Goal: Task Accomplishment & Management: Complete application form

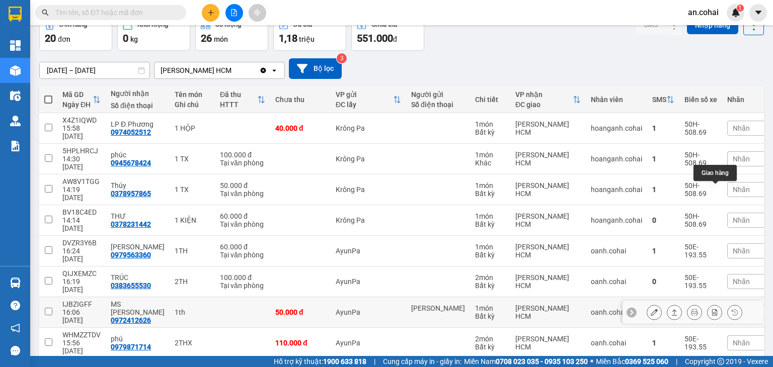
scroll to position [83, 0]
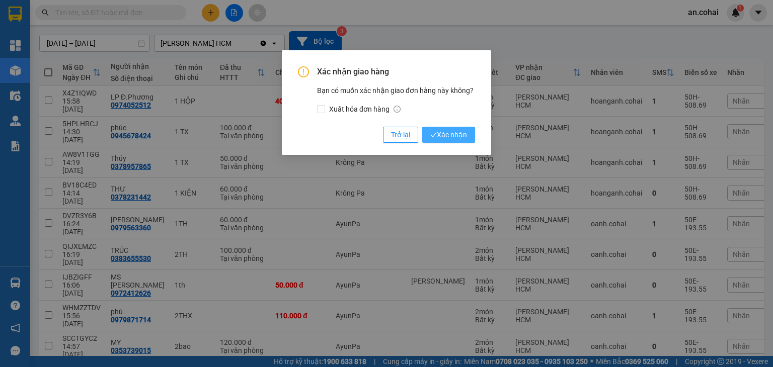
click at [454, 132] on span "Xác nhận" at bounding box center [448, 134] width 37 height 11
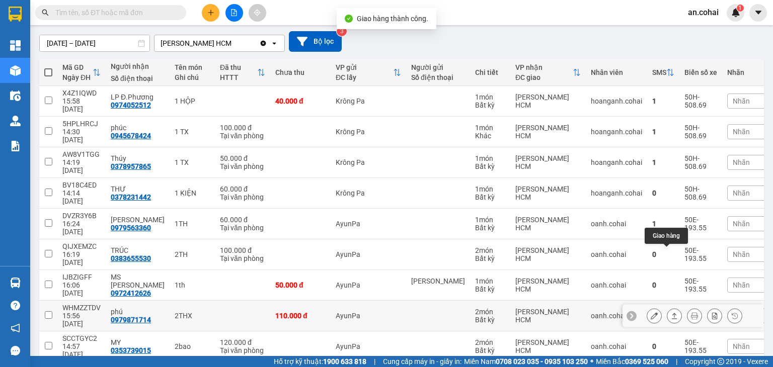
click at [667, 307] on button at bounding box center [674, 316] width 14 height 18
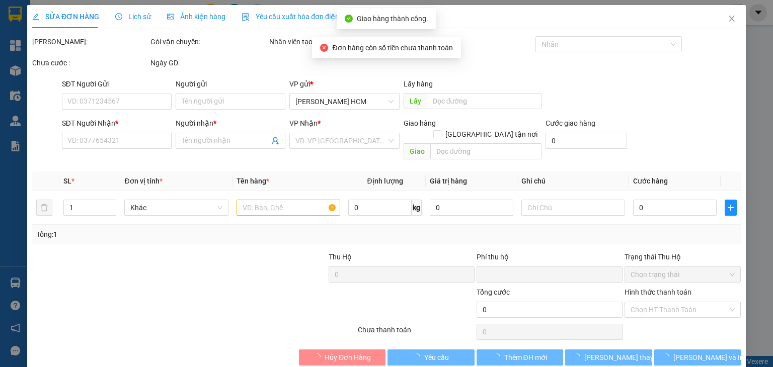
type input "0979871714"
type input "phú"
type input "0"
type input "110.000"
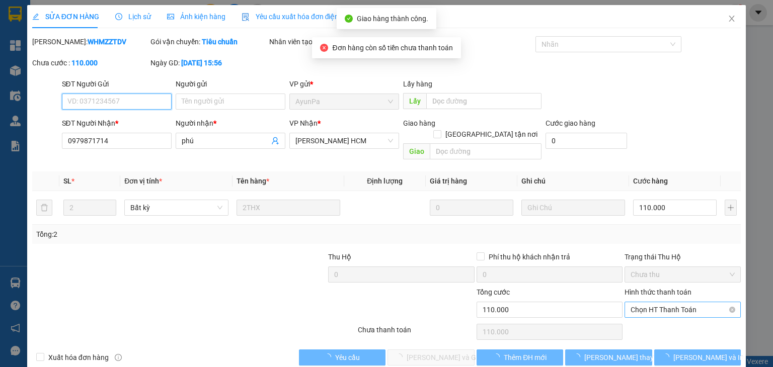
click at [651, 302] on span "Chọn HT Thanh Toán" at bounding box center [683, 309] width 104 height 15
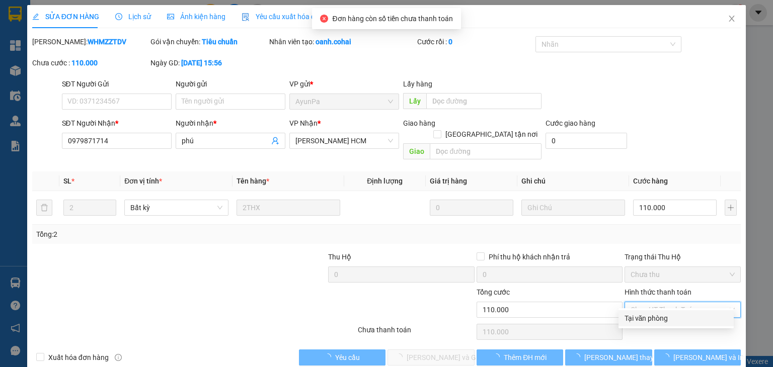
click at [662, 319] on div "Tại văn phòng" at bounding box center [675, 318] width 103 height 11
type input "0"
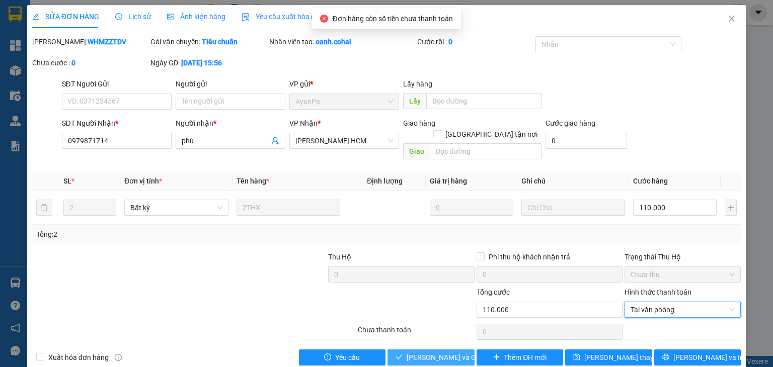
click at [465, 350] on button "[PERSON_NAME] và Giao hàng" at bounding box center [430, 358] width 87 height 16
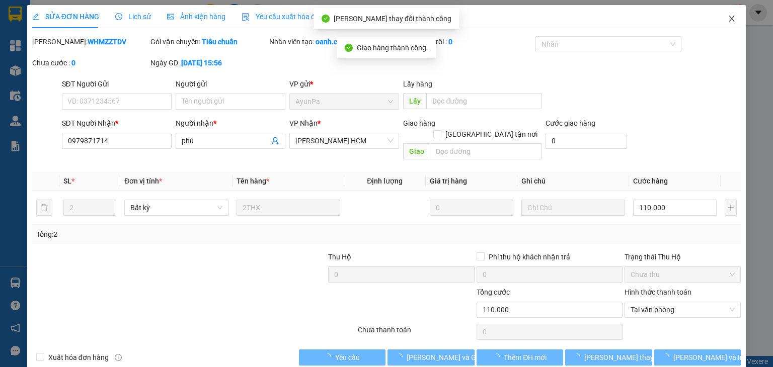
click at [718, 22] on span "Close" at bounding box center [732, 19] width 28 height 28
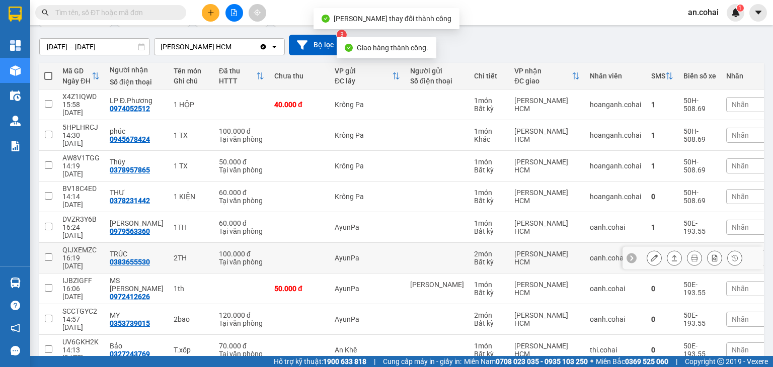
scroll to position [83, 0]
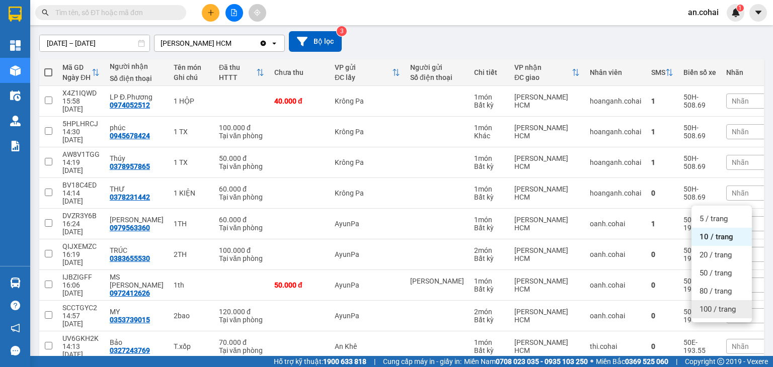
click at [706, 314] on span "100 / trang" at bounding box center [717, 309] width 36 height 10
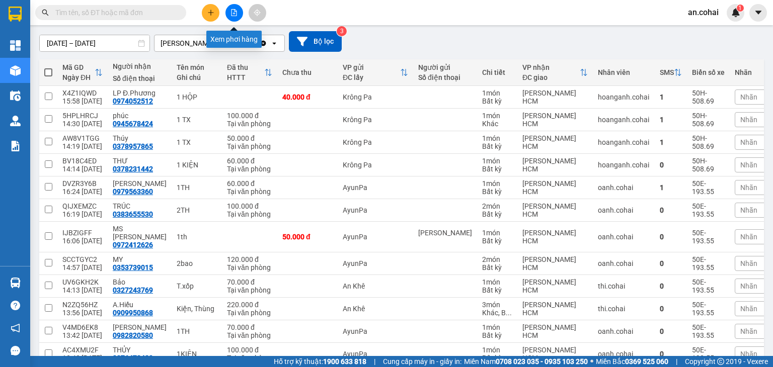
click at [240, 13] on button at bounding box center [234, 13] width 18 height 18
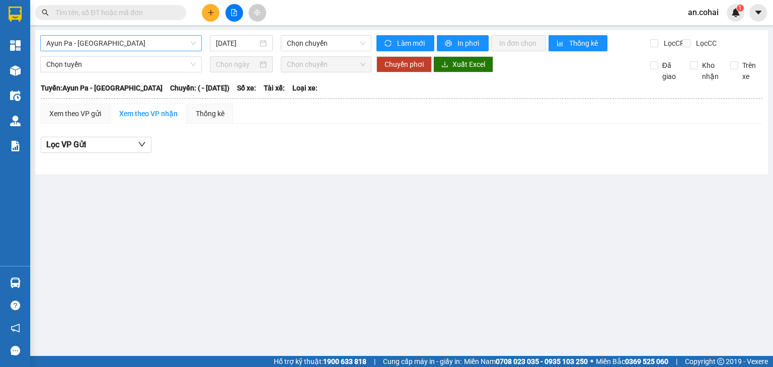
drag, startPoint x: 99, startPoint y: 39, endPoint x: 102, endPoint y: 50, distance: 12.1
click at [99, 39] on span "Ayun Pa - [GEOGRAPHIC_DATA]" at bounding box center [120, 43] width 149 height 15
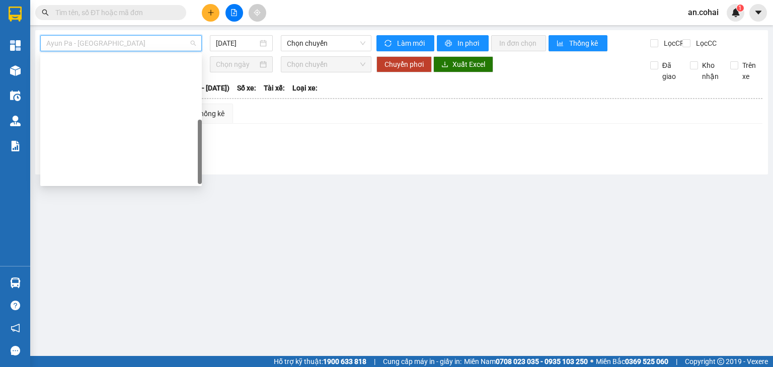
scroll to position [145, 0]
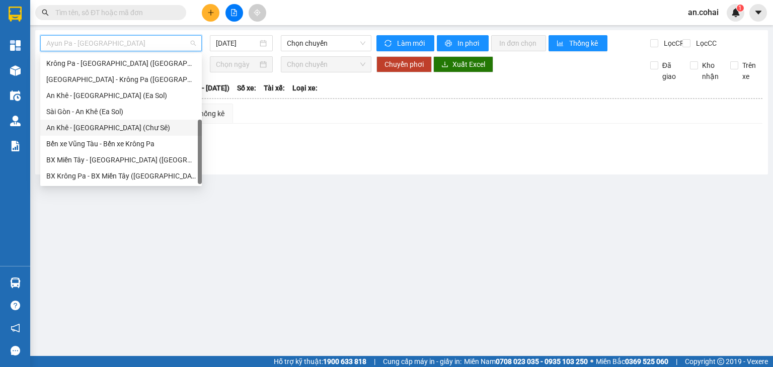
click at [84, 128] on div "An Khê - [GEOGRAPHIC_DATA] (Chư Sê)" at bounding box center [120, 127] width 149 height 11
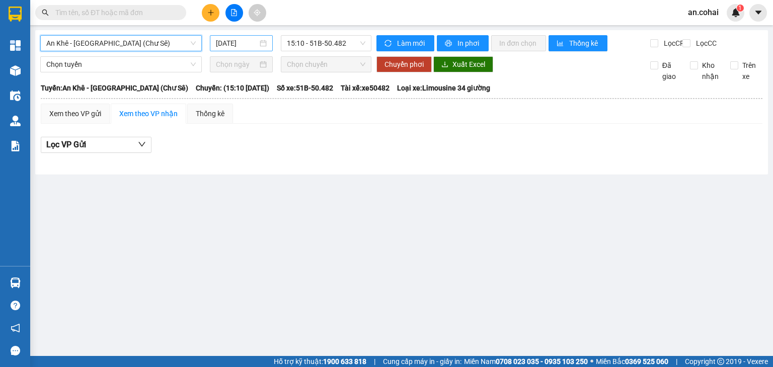
click at [223, 49] on div "[DATE]" at bounding box center [241, 43] width 62 height 16
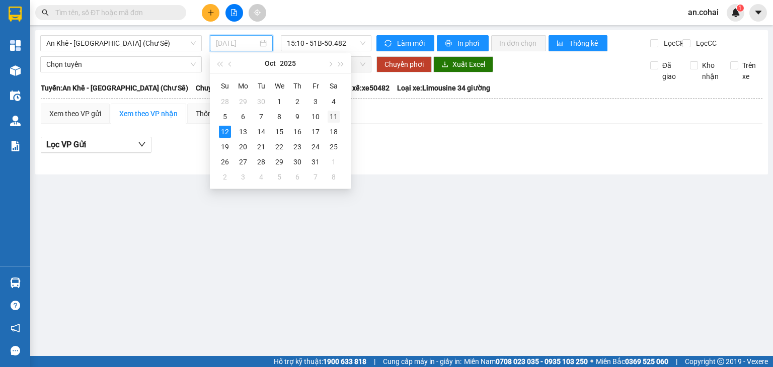
click at [332, 119] on div "11" at bounding box center [334, 117] width 12 height 12
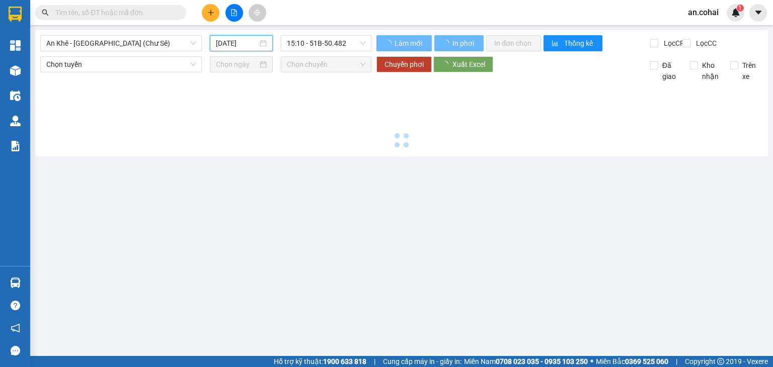
type input "[DATE]"
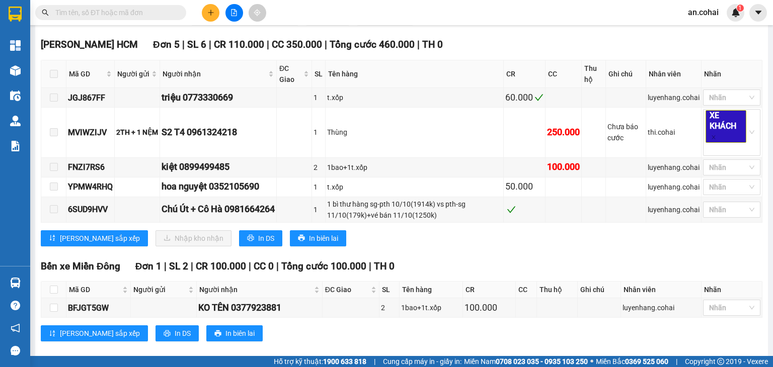
scroll to position [403, 0]
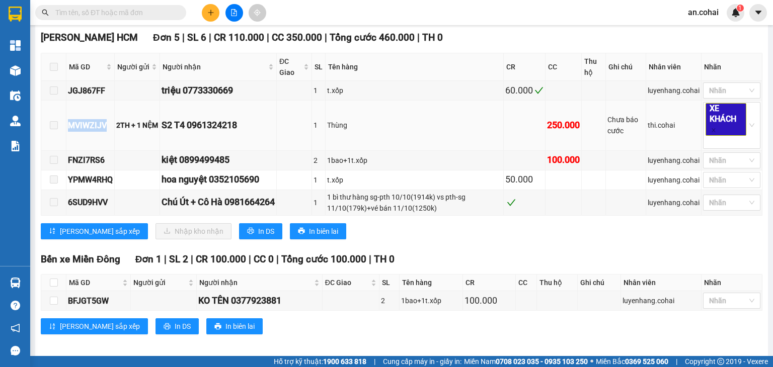
drag, startPoint x: 110, startPoint y: 123, endPoint x: 64, endPoint y: 127, distance: 46.5
click at [52, 127] on tr "MVIWZIJV 2TH + 1 NỆM S2 T4 0961324218 1 Thùng 250.000 Chưa báo cước thi.cohai X…" at bounding box center [401, 126] width 721 height 50
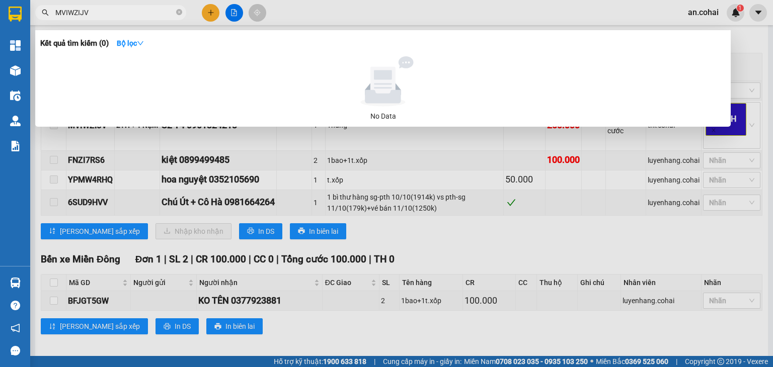
type input "MVIWZIJV"
click at [143, 132] on div at bounding box center [386, 183] width 773 height 367
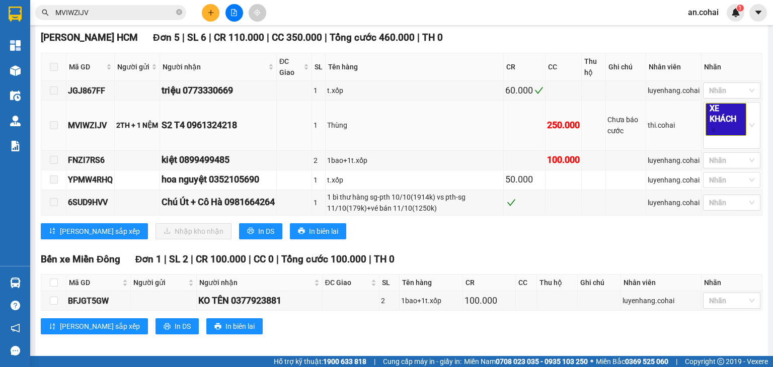
scroll to position [0, 0]
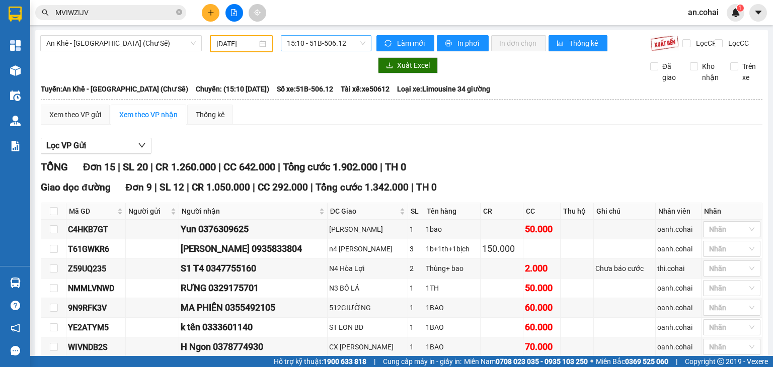
click at [303, 39] on span "15:10 - 51B-506.12" at bounding box center [326, 43] width 79 height 15
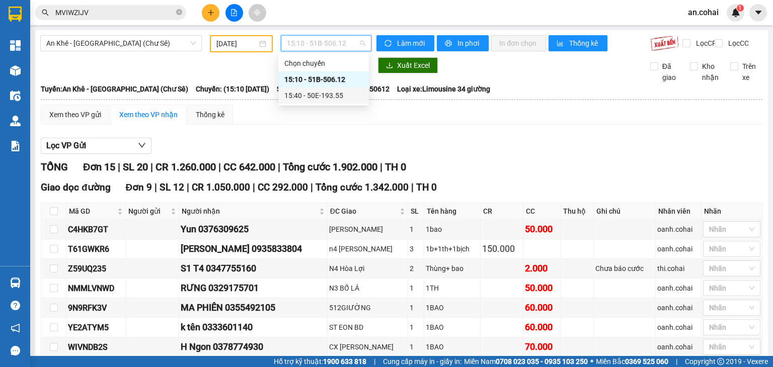
click at [312, 92] on div "15:40 - 50E-193.55" at bounding box center [323, 95] width 79 height 11
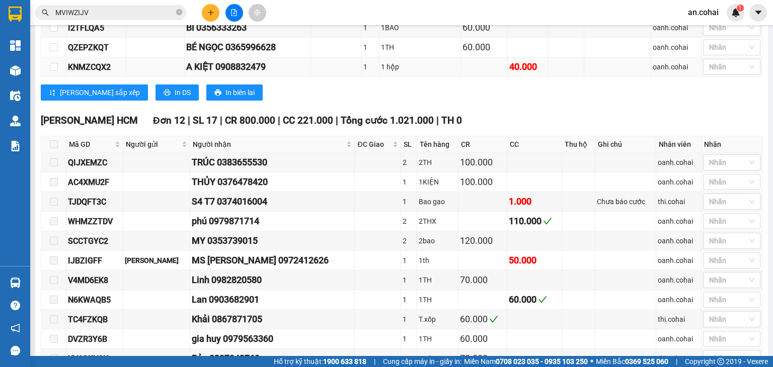
scroll to position [604, 0]
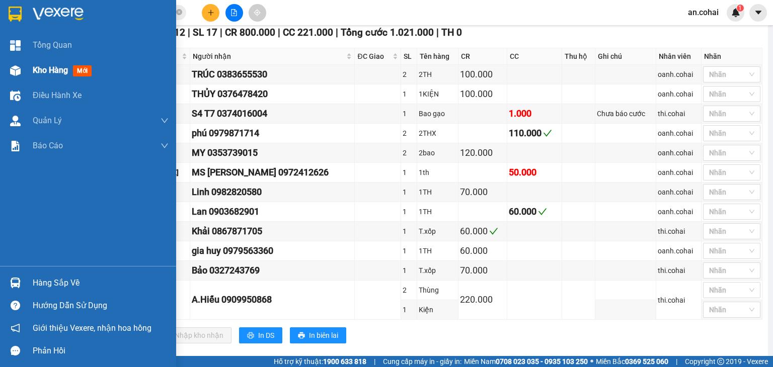
click at [13, 67] on img at bounding box center [15, 70] width 11 height 11
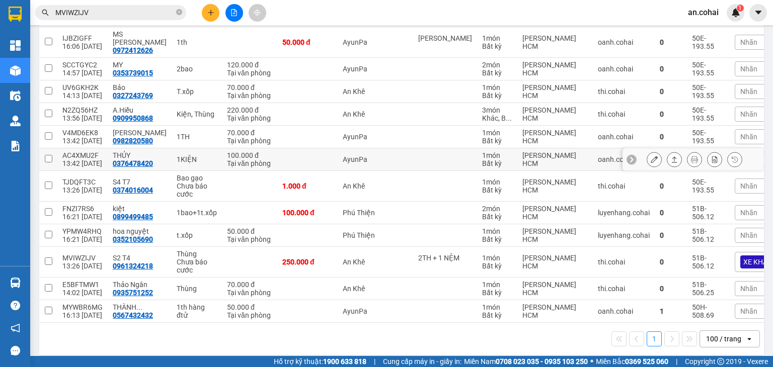
scroll to position [279, 0]
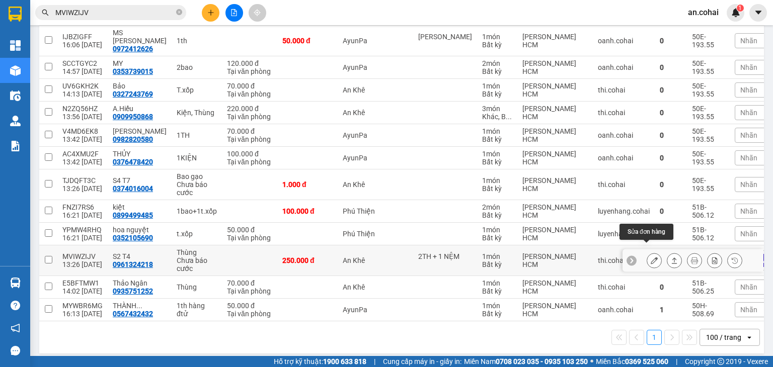
click at [647, 254] on button at bounding box center [654, 261] width 14 height 18
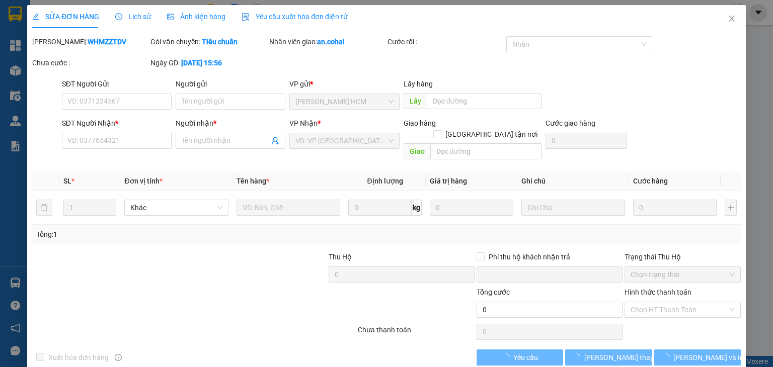
type input "2TH + 1 NỆM"
type input "0961324218"
type input "S2 T4"
type input "0"
type input "250.000"
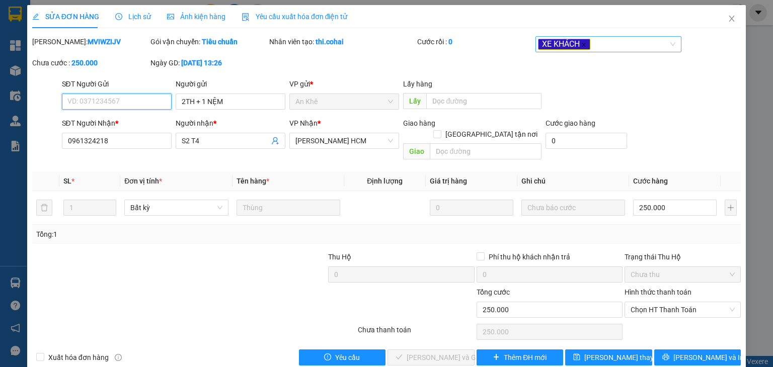
click at [582, 44] on icon "close" at bounding box center [584, 45] width 4 height 4
click at [640, 112] on div "SĐT Người Gửi VD: 0371234567 Người gửi 2TH + 1 NỆM VP gửi * An Khê Lấy hàng Lấy" at bounding box center [401, 96] width 683 height 35
click at [660, 302] on span "Chọn HT Thanh Toán" at bounding box center [683, 309] width 104 height 15
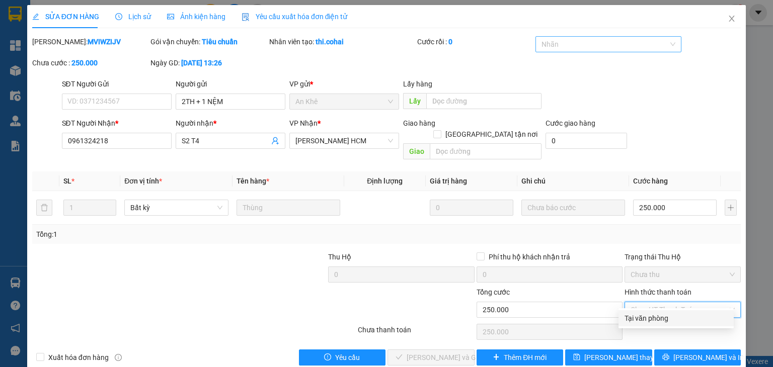
drag, startPoint x: 662, startPoint y: 303, endPoint x: 666, endPoint y: 314, distance: 11.3
click at [666, 314] on div "Tại văn phòng" at bounding box center [675, 318] width 103 height 11
type input "0"
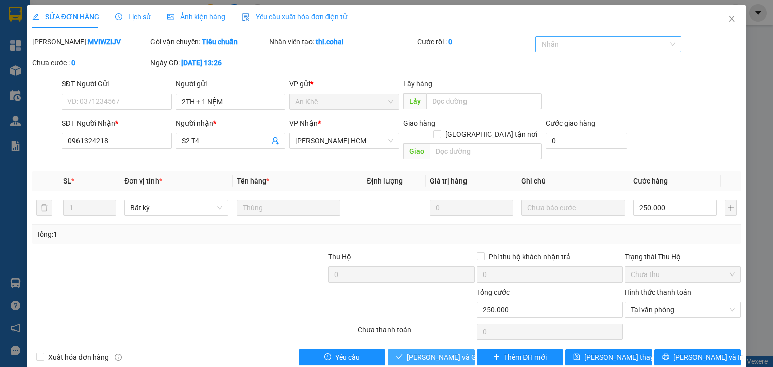
click at [460, 350] on button "[PERSON_NAME] và Giao hàng" at bounding box center [430, 358] width 87 height 16
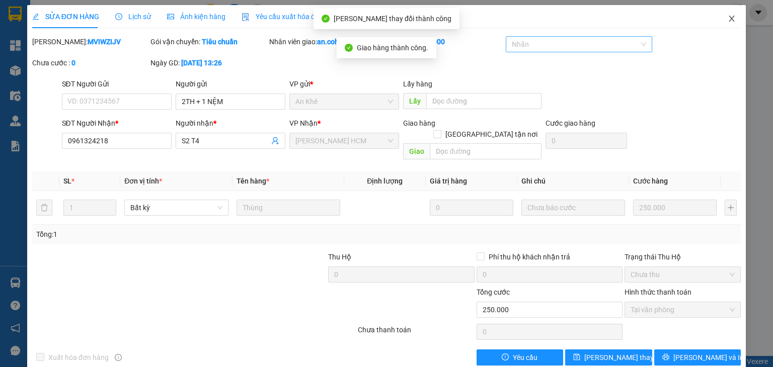
click at [729, 20] on icon "close" at bounding box center [732, 19] width 6 height 6
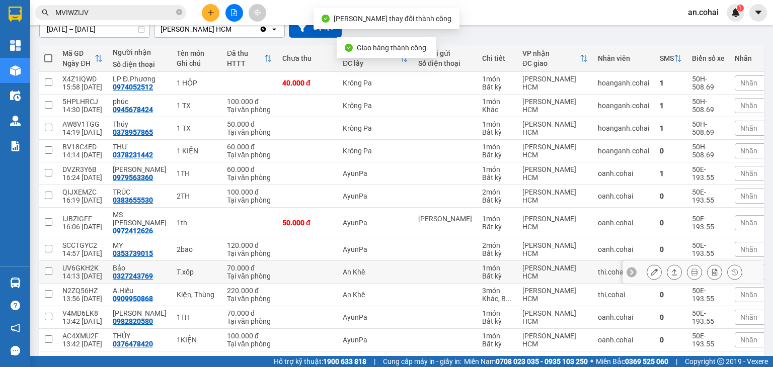
scroll to position [151, 0]
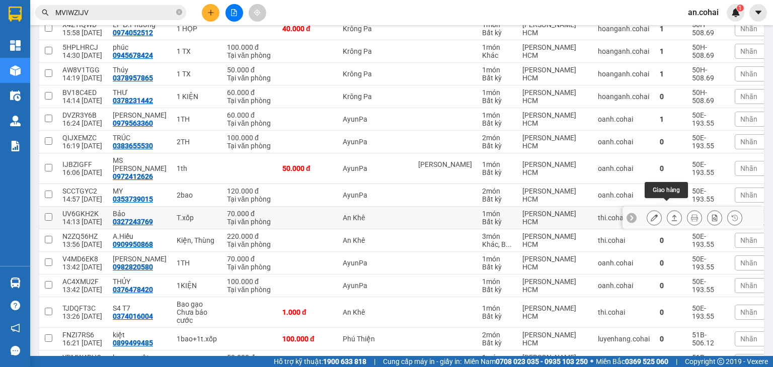
click at [671, 214] on icon at bounding box center [674, 217] width 7 height 7
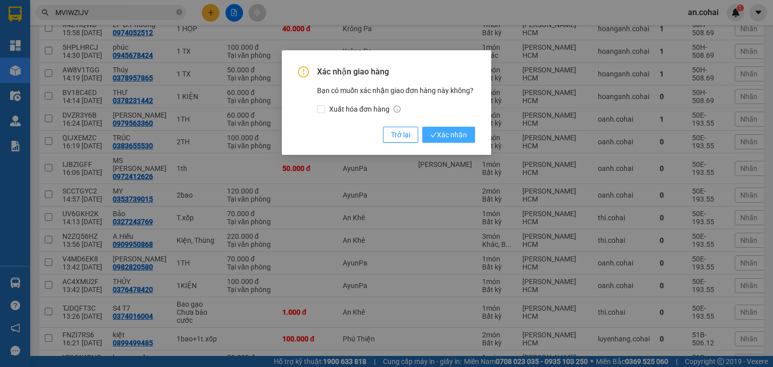
click at [467, 133] on span "Xác nhận" at bounding box center [448, 134] width 37 height 11
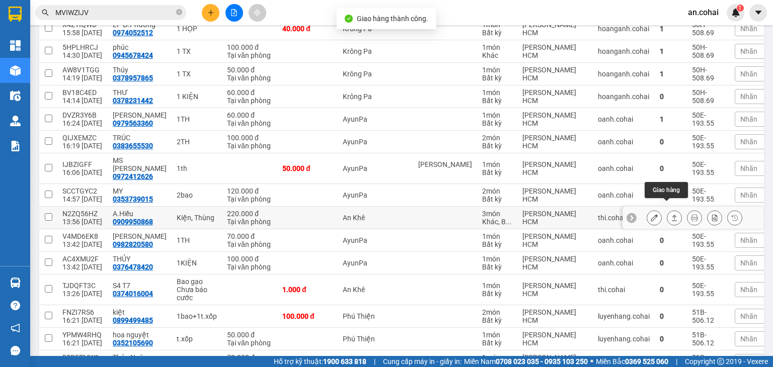
drag, startPoint x: 668, startPoint y: 208, endPoint x: 650, endPoint y: 200, distance: 20.0
click at [671, 214] on icon at bounding box center [674, 217] width 7 height 7
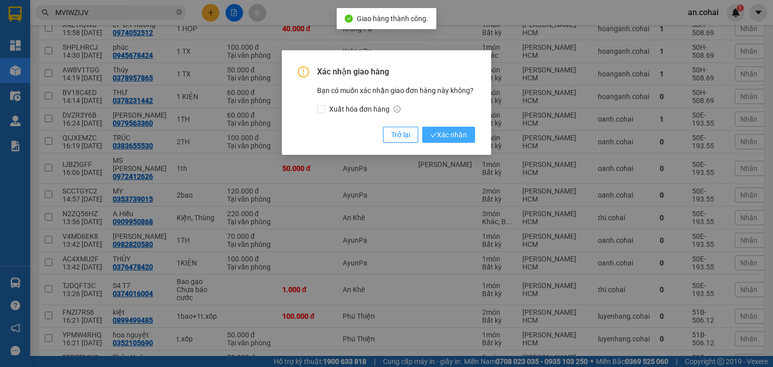
click at [451, 135] on span "Xác nhận" at bounding box center [448, 134] width 37 height 11
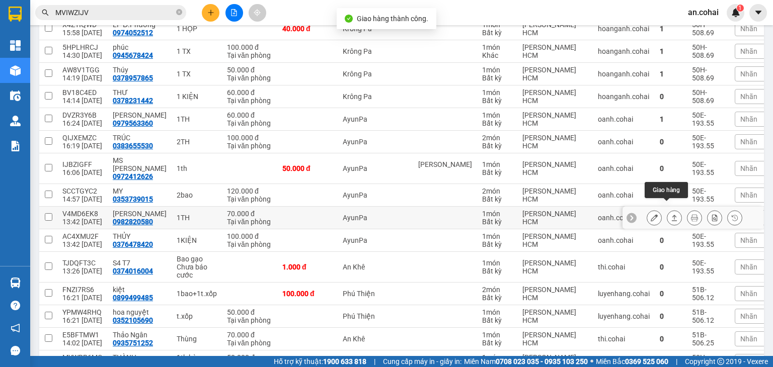
click at [671, 214] on icon at bounding box center [674, 217] width 7 height 7
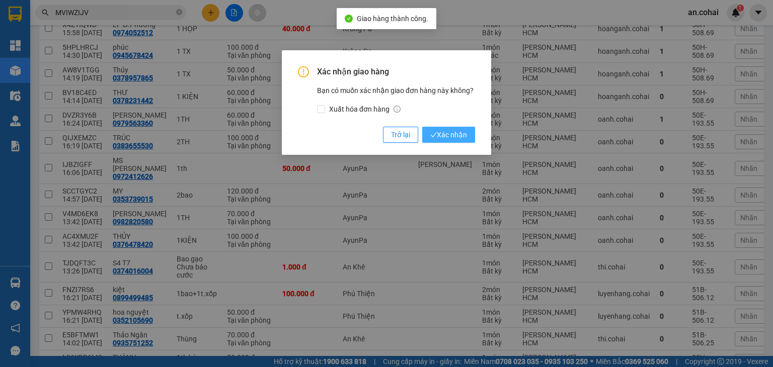
click at [459, 136] on span "Xác nhận" at bounding box center [448, 134] width 37 height 11
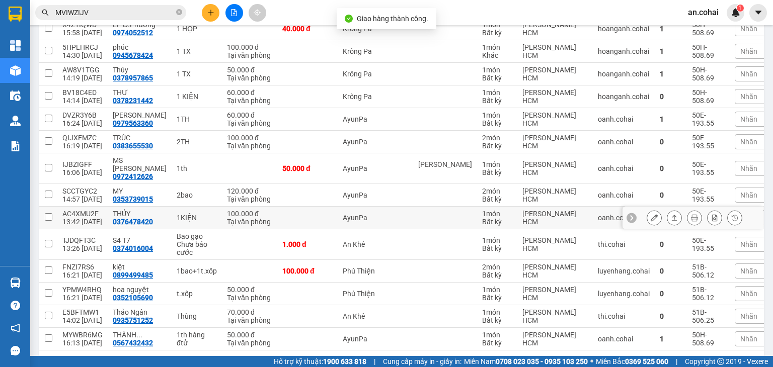
click at [667, 213] on button at bounding box center [674, 218] width 14 height 18
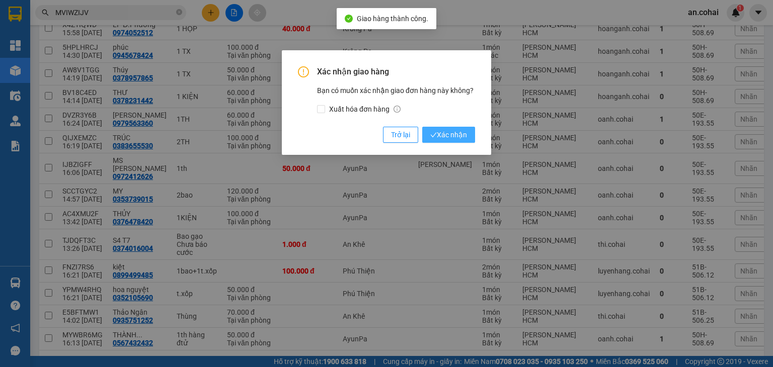
click at [461, 132] on span "Xác nhận" at bounding box center [448, 134] width 37 height 11
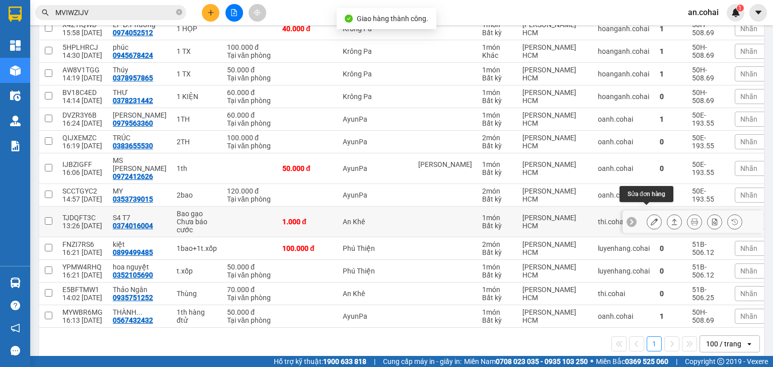
click at [651, 218] on icon at bounding box center [654, 221] width 7 height 7
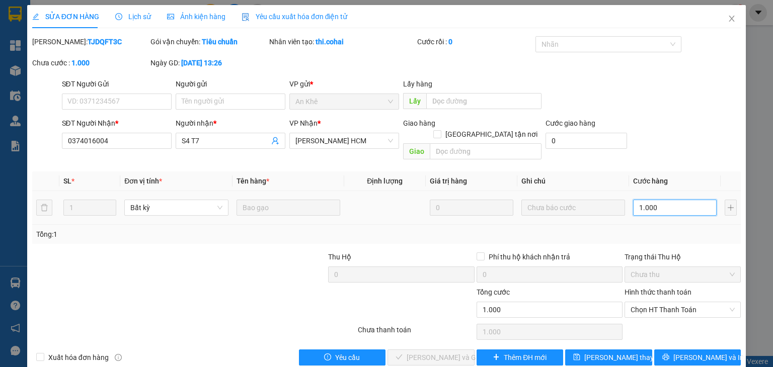
click at [640, 201] on input "1.000" at bounding box center [675, 208] width 84 height 16
type input "0"
type input "001"
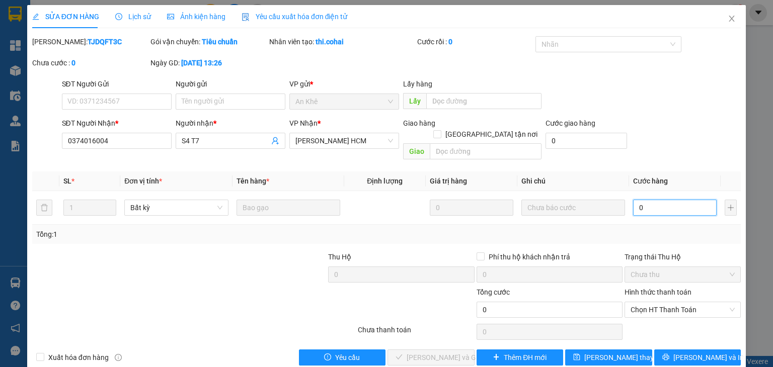
type input "1"
type input "0.012"
type input "12"
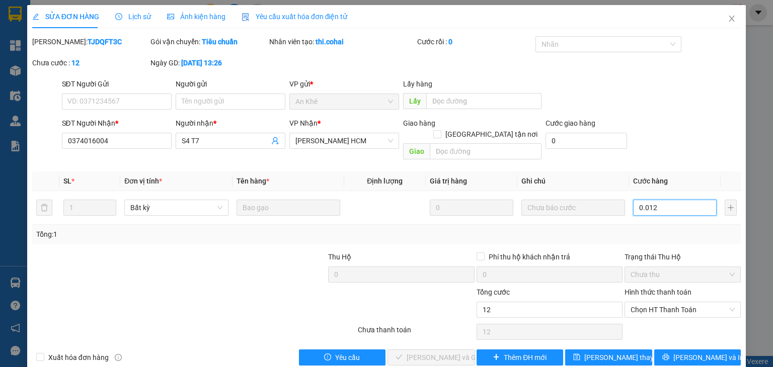
type input "00.120"
type input "120"
type input "120.000"
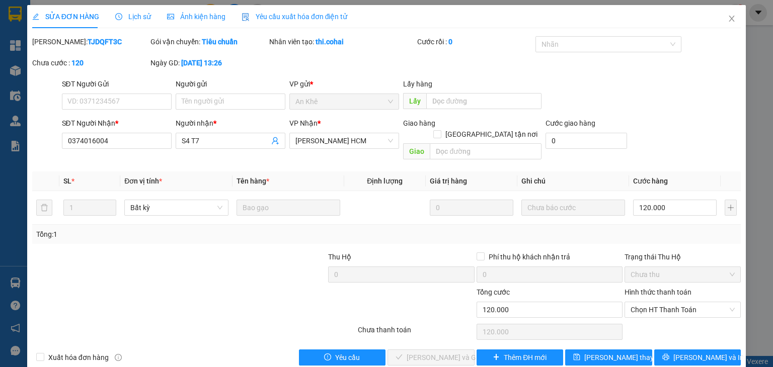
click at [675, 172] on th "Cước hàng" at bounding box center [675, 182] width 92 height 20
click at [664, 302] on span "Chọn HT Thanh Toán" at bounding box center [683, 309] width 104 height 15
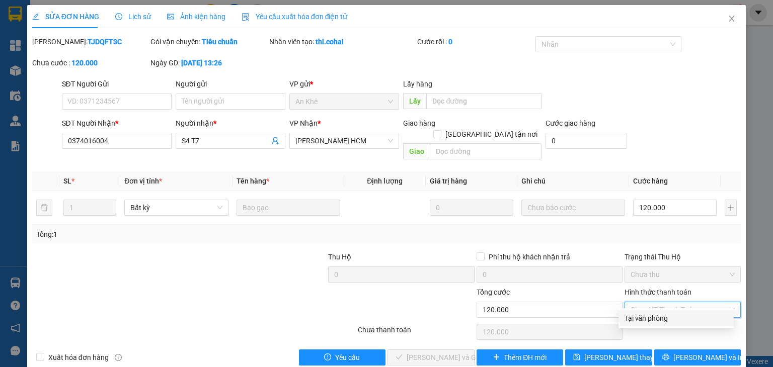
click at [664, 316] on div "Tại văn phòng" at bounding box center [675, 318] width 103 height 11
type input "0"
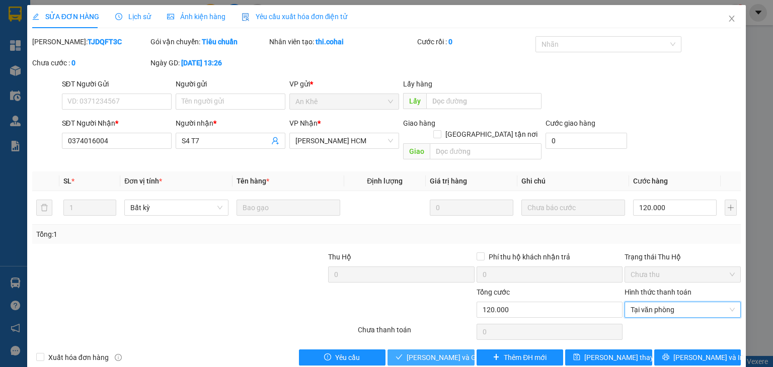
click at [456, 352] on span "[PERSON_NAME] và Giao hàng" at bounding box center [455, 357] width 97 height 11
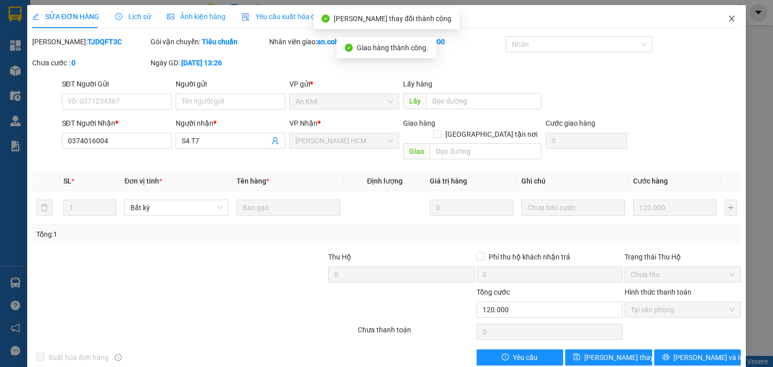
click at [729, 20] on span "Close" at bounding box center [732, 19] width 28 height 28
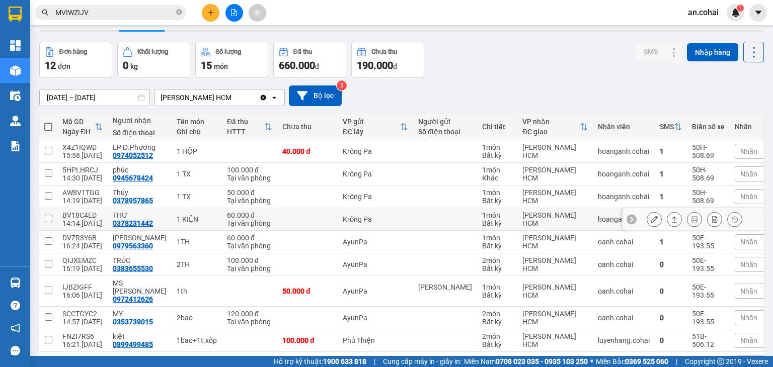
scroll to position [27, 0]
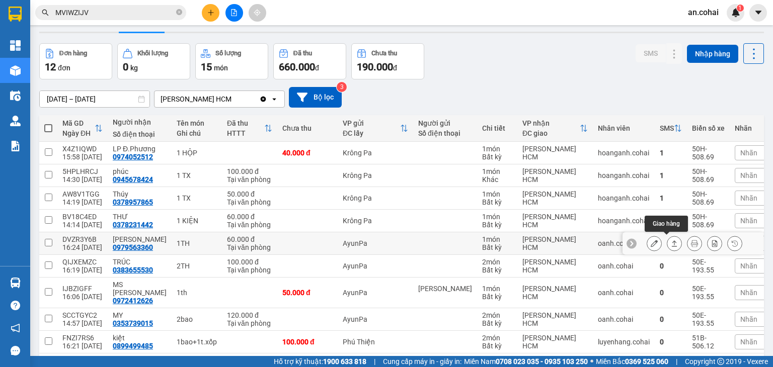
click at [672, 243] on icon at bounding box center [675, 244] width 6 height 6
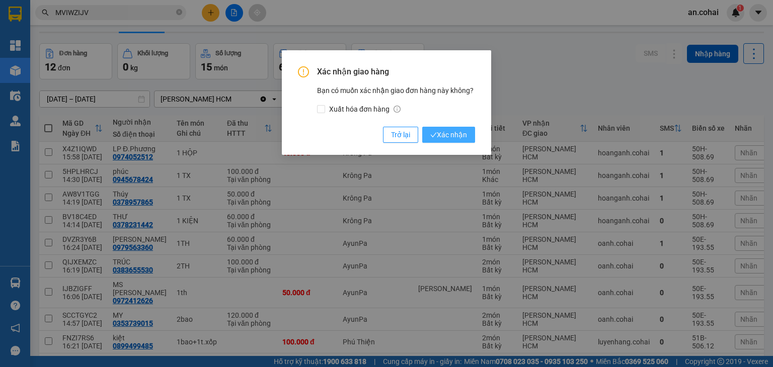
click at [447, 130] on span "Xác nhận" at bounding box center [448, 134] width 37 height 11
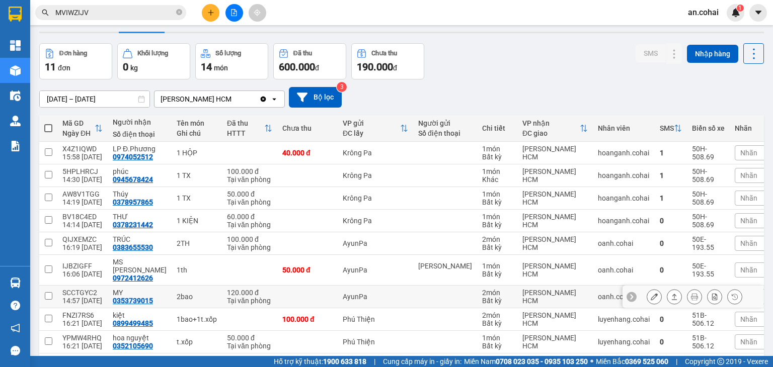
scroll to position [105, 0]
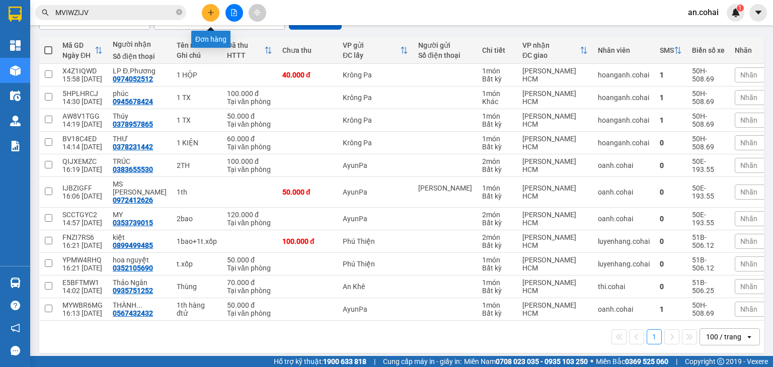
click at [214, 10] on icon "plus" at bounding box center [210, 12] width 7 height 7
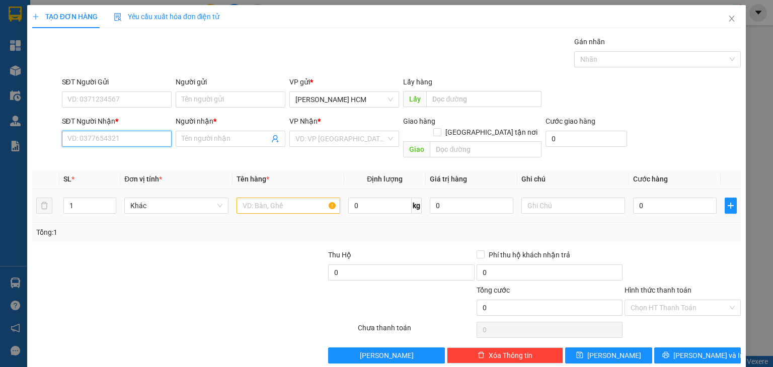
drag, startPoint x: 152, startPoint y: 149, endPoint x: 266, endPoint y: 185, distance: 119.4
click at [258, 183] on div "Transit Pickup Surcharge Ids Transit Deliver Surcharge Ids Transit Deliver Surc…" at bounding box center [386, 200] width 709 height 328
click at [241, 137] on input "Người nhận *" at bounding box center [226, 138] width 88 height 11
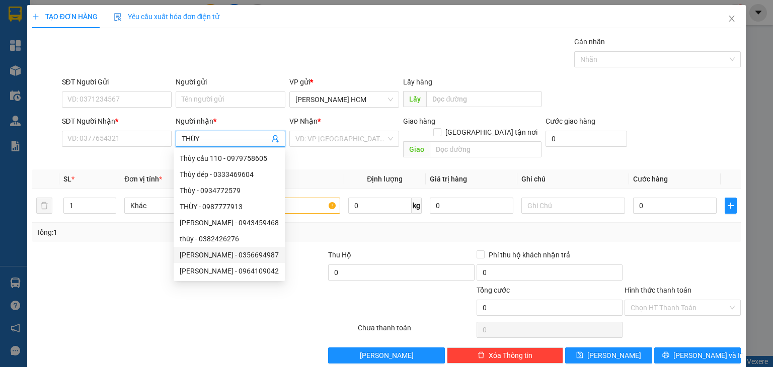
scroll to position [32, 0]
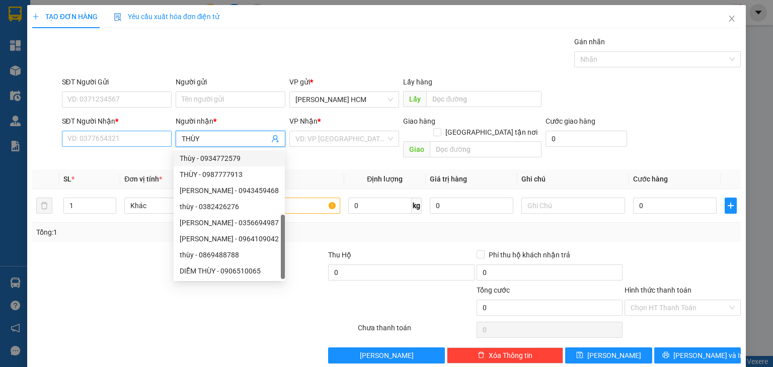
type input "THÙY"
click at [133, 135] on input "SĐT Người Nhận *" at bounding box center [117, 139] width 110 height 16
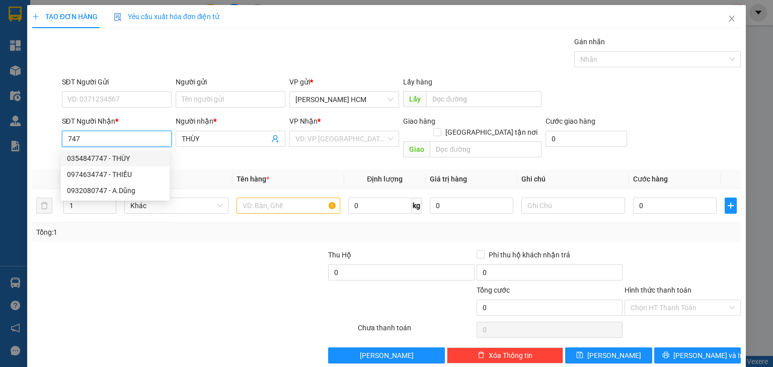
click at [135, 154] on div "0354847747 - THÙY" at bounding box center [115, 158] width 97 height 11
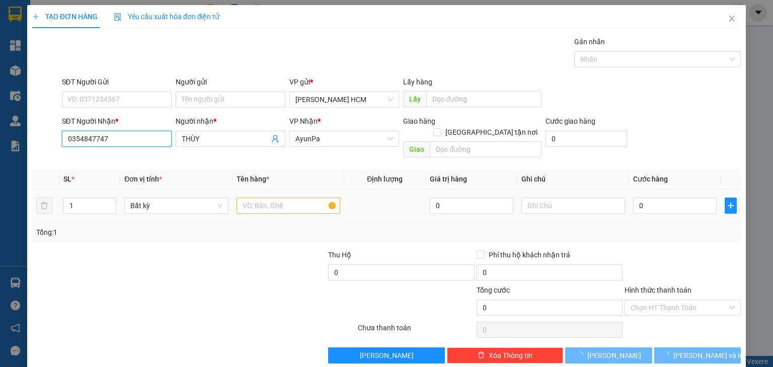
type input "0354847747"
click at [292, 200] on input "text" at bounding box center [289, 206] width 104 height 16
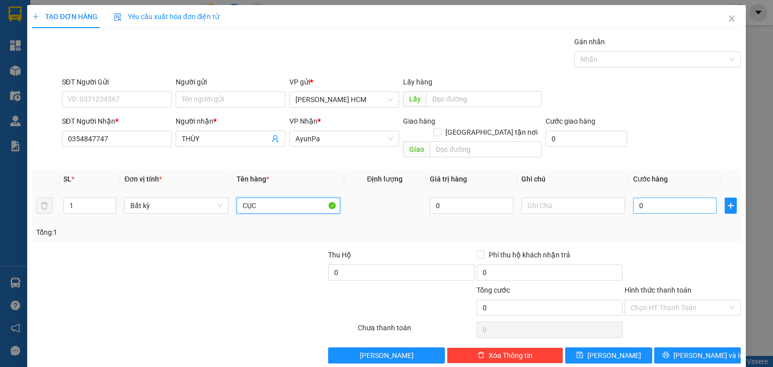
type input "CỤC"
drag, startPoint x: 636, startPoint y: 194, endPoint x: 631, endPoint y: 192, distance: 5.4
click at [635, 198] on input "0" at bounding box center [675, 206] width 84 height 16
click at [633, 198] on input "0" at bounding box center [675, 206] width 84 height 16
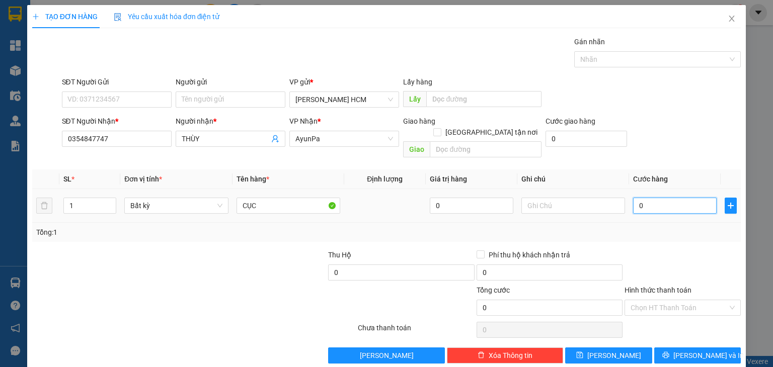
click at [636, 198] on input "0" at bounding box center [675, 206] width 84 height 16
click at [633, 198] on input "0" at bounding box center [675, 206] width 84 height 16
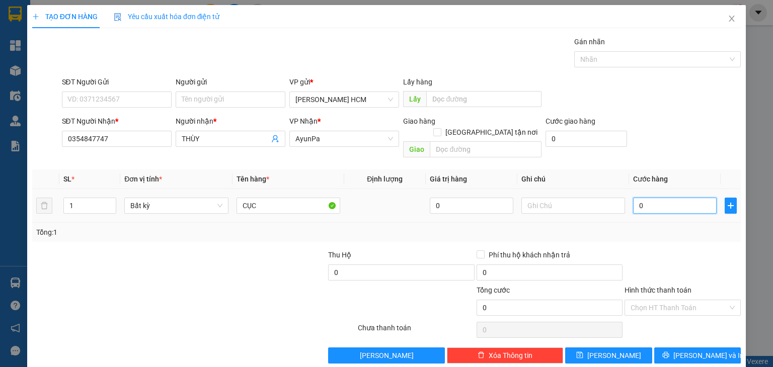
click at [633, 198] on input "0" at bounding box center [675, 206] width 84 height 16
type input "60"
type input "60.000"
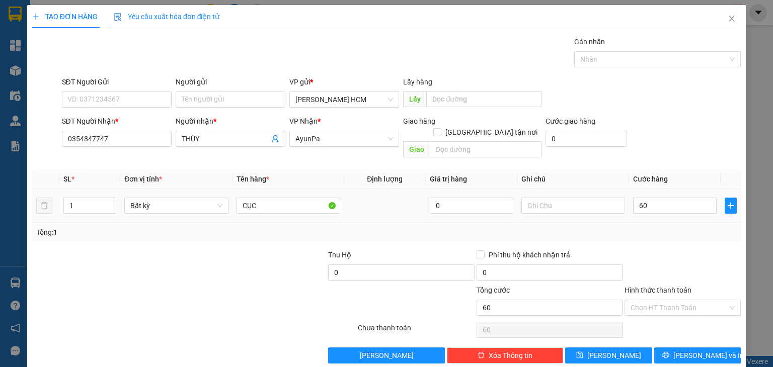
type input "60.000"
click at [660, 210] on td "60.000" at bounding box center [675, 206] width 92 height 34
click at [711, 348] on button "[PERSON_NAME] và In" at bounding box center [697, 356] width 87 height 16
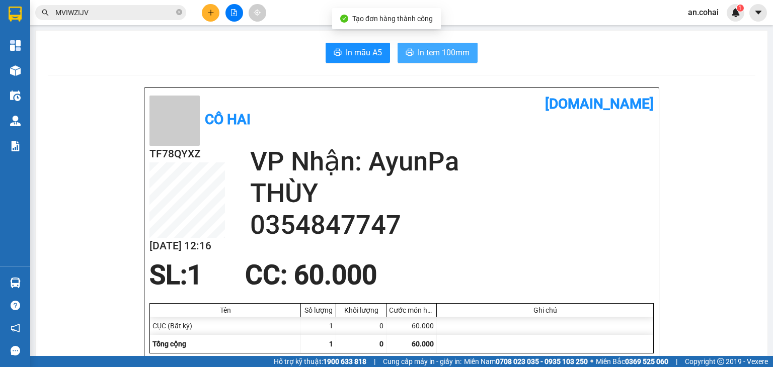
click at [440, 52] on span "In tem 100mm" at bounding box center [444, 52] width 52 height 13
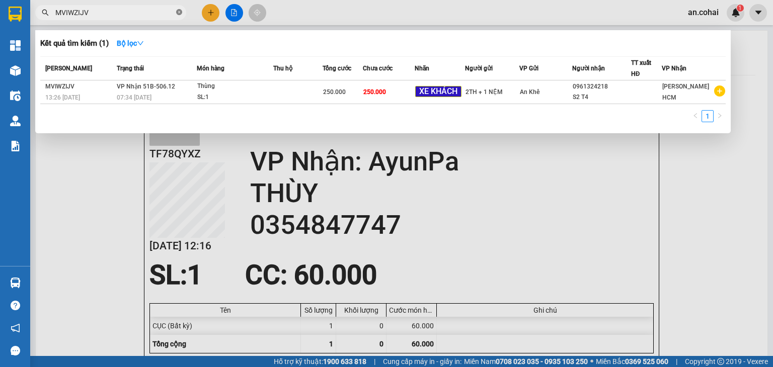
click at [179, 10] on icon "close-circle" at bounding box center [179, 12] width 6 height 6
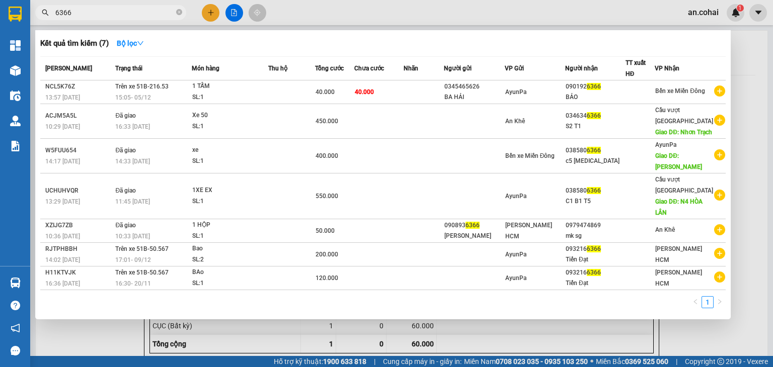
type input "6366"
click at [209, 12] on div at bounding box center [386, 183] width 773 height 367
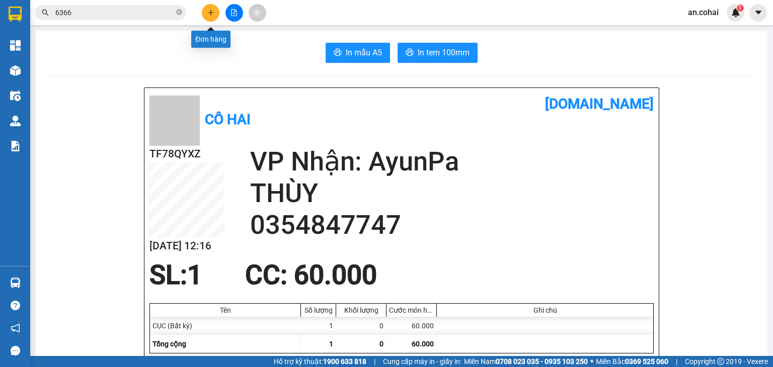
click at [209, 12] on icon "plus" at bounding box center [210, 12] width 7 height 7
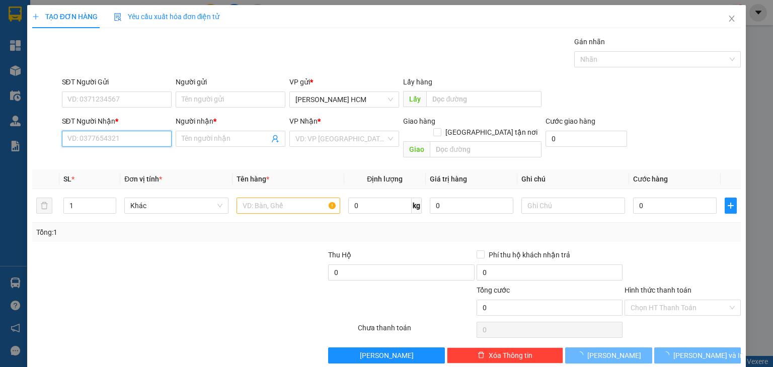
click at [137, 135] on input "SĐT Người Nhận *" at bounding box center [117, 139] width 110 height 16
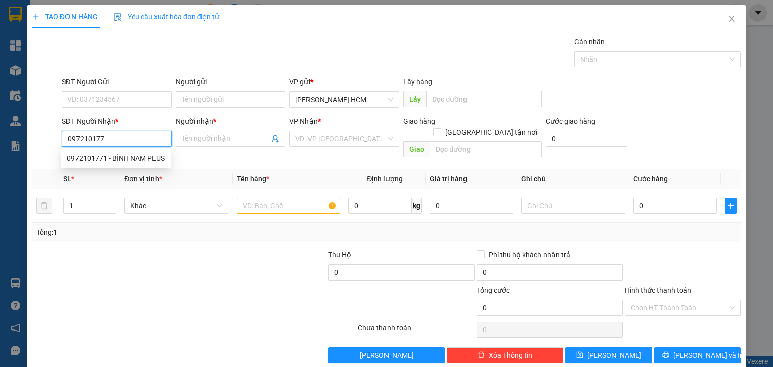
type input "0972101771"
click at [162, 154] on div "0972101771 - BÌNH NAM PLUS" at bounding box center [116, 158] width 98 height 11
type input "BÌNH NAM PLUS"
type input "0972101771"
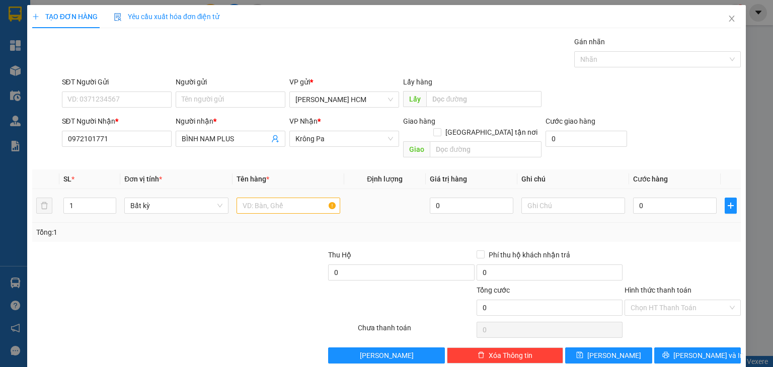
click at [260, 196] on div at bounding box center [289, 206] width 104 height 20
click at [267, 198] on input "text" at bounding box center [289, 206] width 104 height 16
type input "TH"
click at [633, 198] on input "0" at bounding box center [675, 206] width 84 height 16
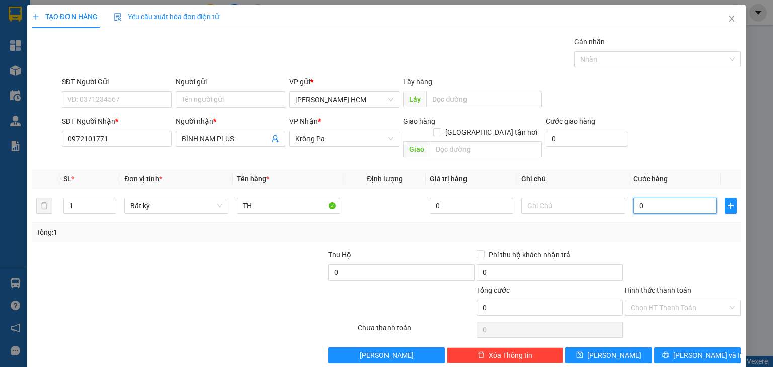
type input "60"
type input "60.000"
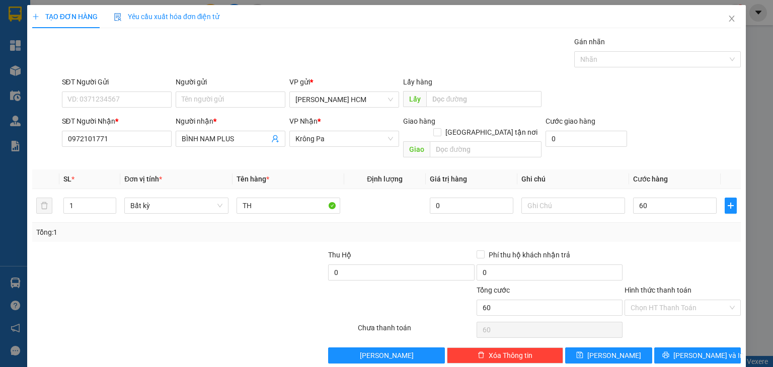
type input "60.000"
click at [697, 234] on div "Transit Pickup Surcharge Ids Transit Deliver Surcharge Ids Transit Deliver Surc…" at bounding box center [386, 200] width 709 height 328
click at [696, 351] on button "[PERSON_NAME] và In" at bounding box center [697, 356] width 87 height 16
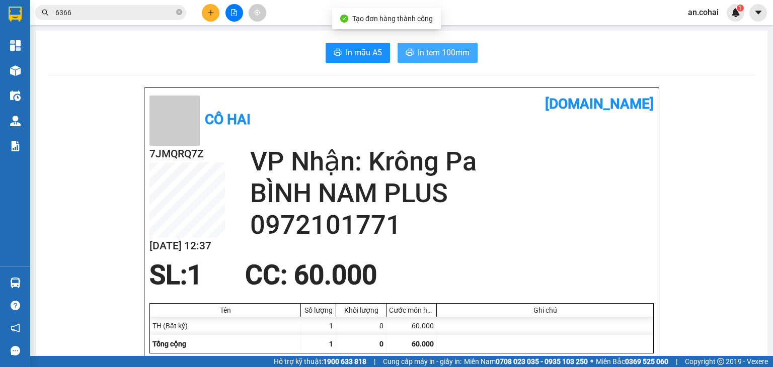
click at [418, 50] on span "In tem 100mm" at bounding box center [444, 52] width 52 height 13
click at [20, 72] on img at bounding box center [15, 70] width 11 height 11
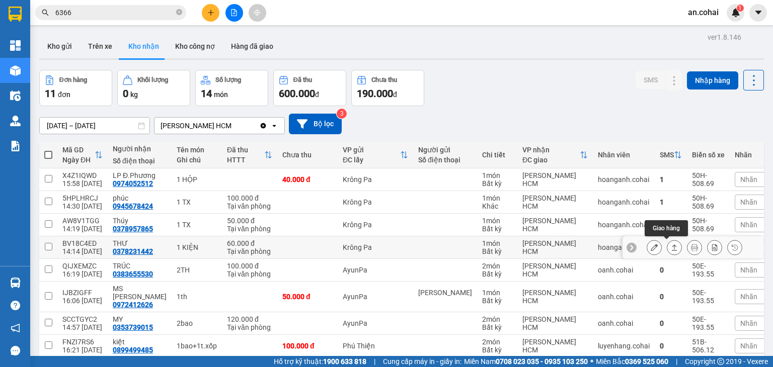
click at [672, 248] on icon at bounding box center [675, 248] width 6 height 6
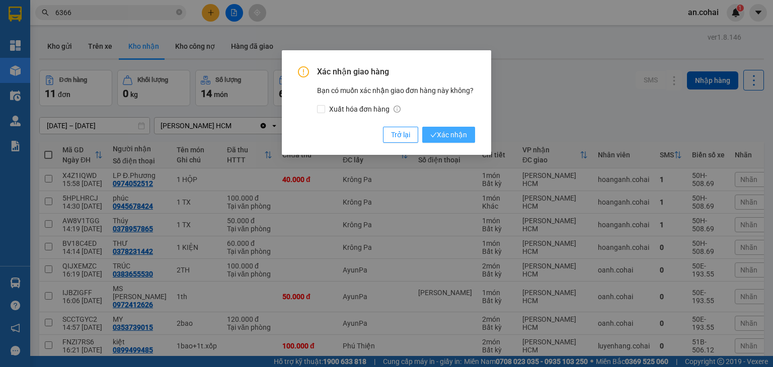
click at [457, 133] on span "Xác nhận" at bounding box center [448, 134] width 37 height 11
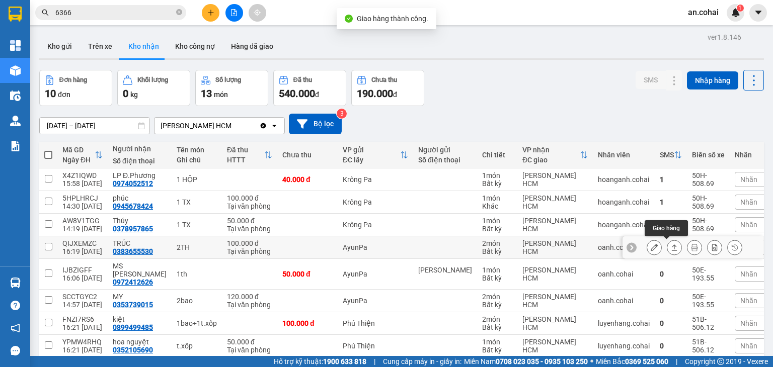
click at [672, 250] on icon at bounding box center [675, 248] width 6 height 6
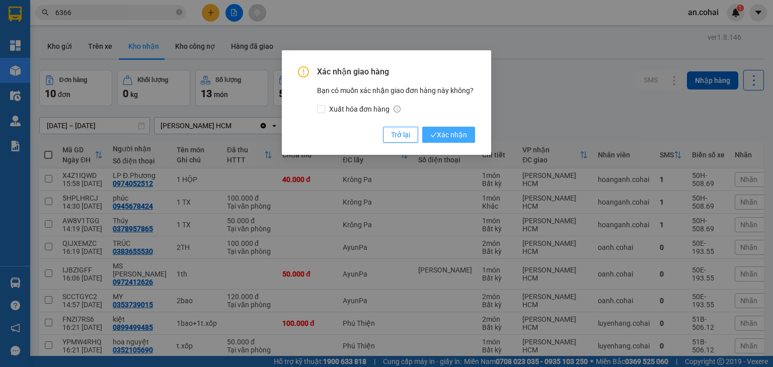
click at [433, 139] on span "Xác nhận" at bounding box center [448, 134] width 37 height 11
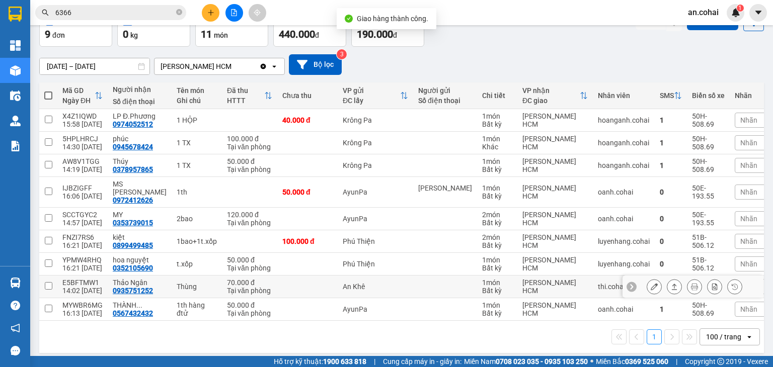
scroll to position [60, 0]
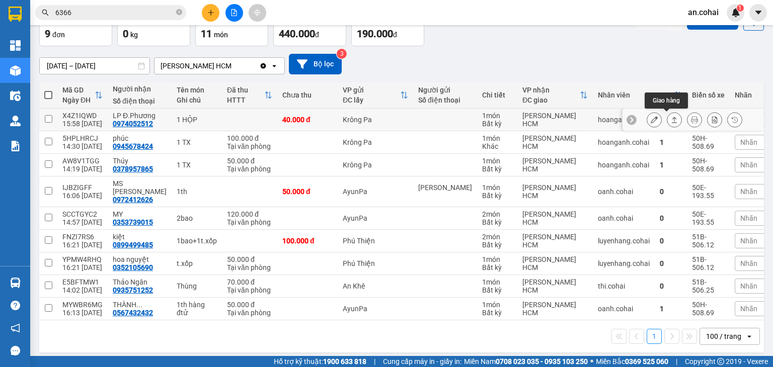
click at [672, 119] on icon at bounding box center [675, 120] width 6 height 6
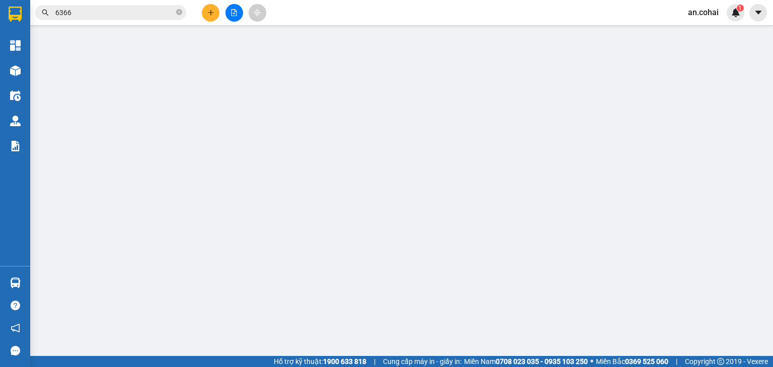
type input "0974052512"
type input "LP Đ.Phương"
type input "0"
type input "40.000"
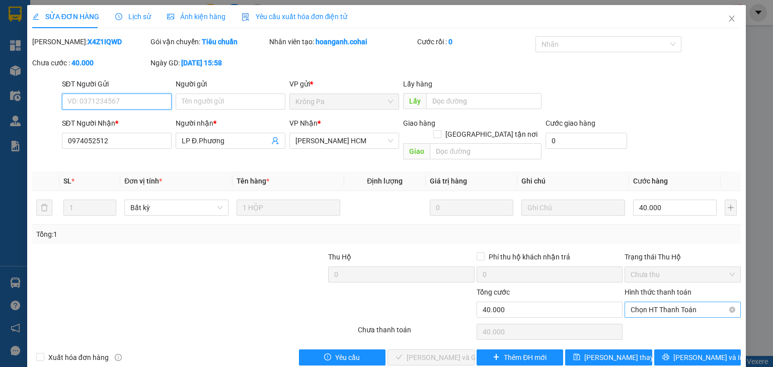
click at [677, 302] on span "Chọn HT Thanh Toán" at bounding box center [683, 309] width 104 height 15
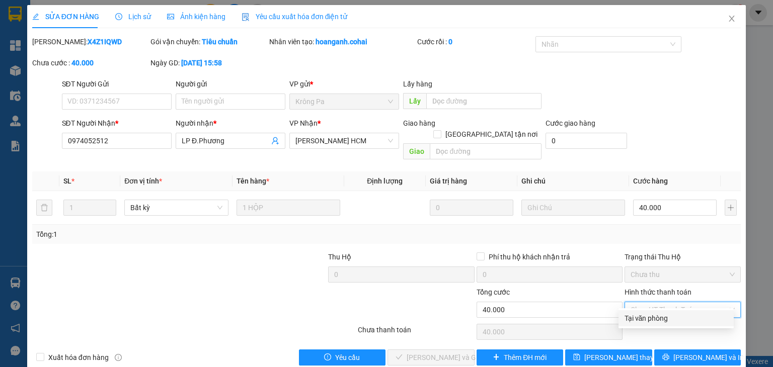
click at [665, 317] on div "Tại văn phòng" at bounding box center [675, 318] width 103 height 11
type input "0"
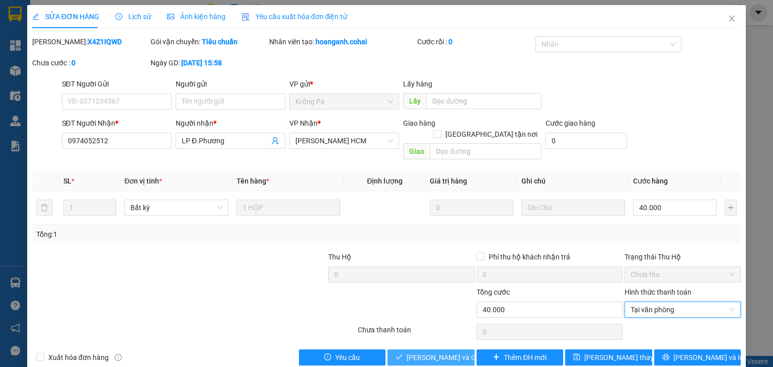
click at [430, 352] on span "[PERSON_NAME] và Giao hàng" at bounding box center [455, 357] width 97 height 11
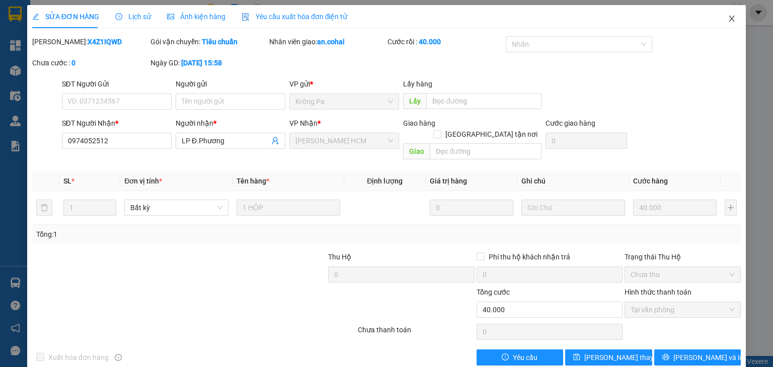
click at [720, 17] on span "Close" at bounding box center [732, 19] width 28 height 28
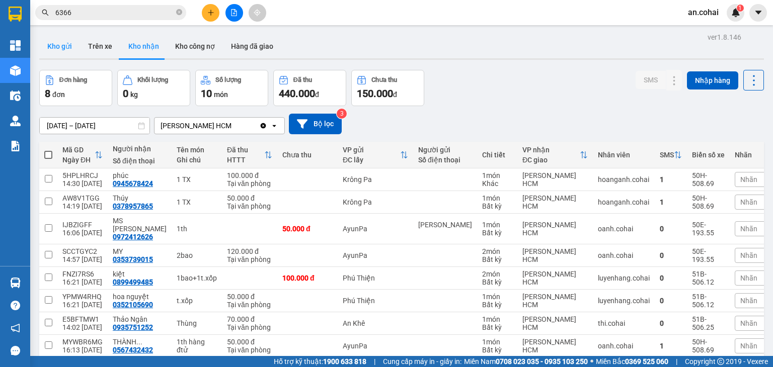
click at [54, 45] on button "Kho gửi" at bounding box center [59, 46] width 41 height 24
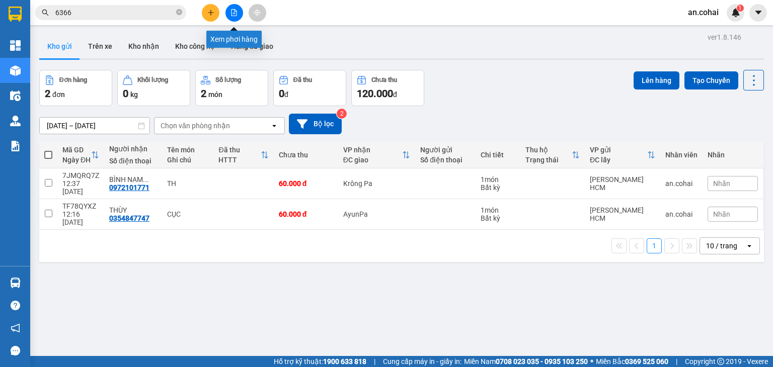
click at [231, 12] on icon "file-add" at bounding box center [233, 12] width 7 height 7
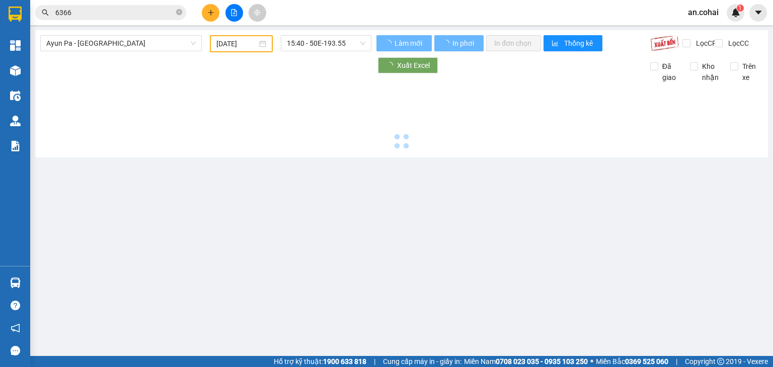
type input "[DATE]"
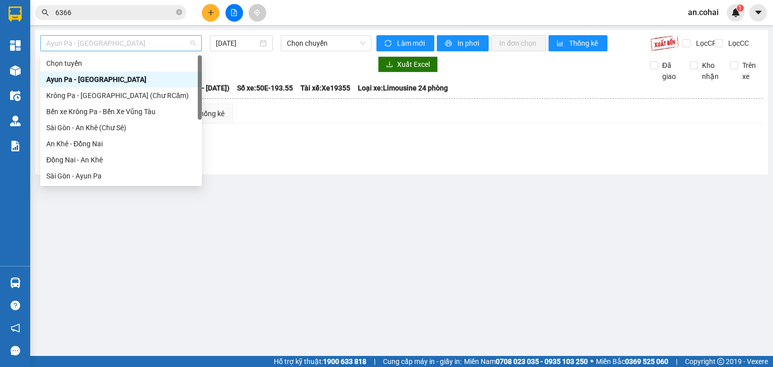
click at [156, 37] on span "Ayun Pa - [GEOGRAPHIC_DATA]" at bounding box center [120, 43] width 149 height 15
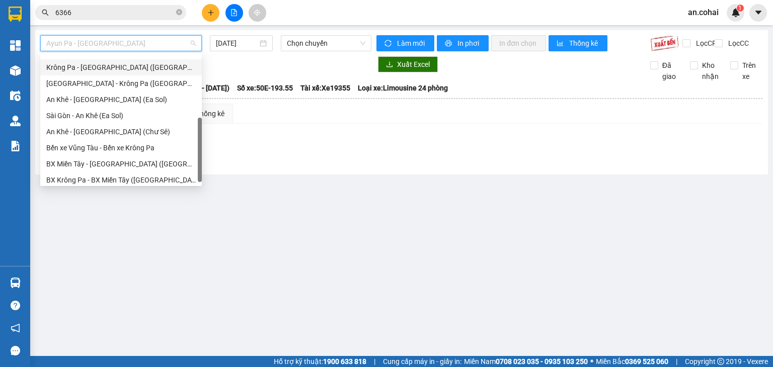
scroll to position [145, 0]
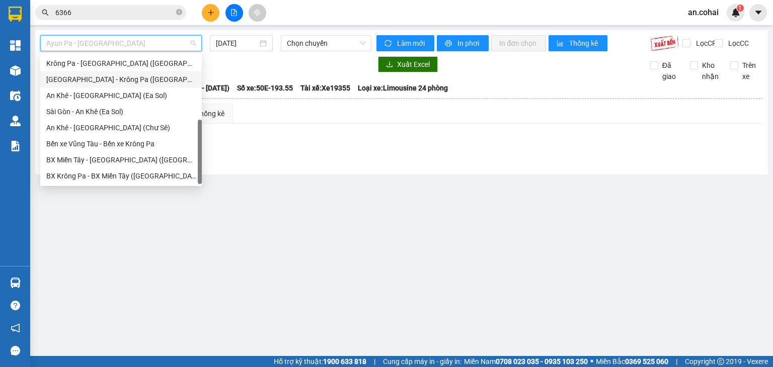
click at [114, 83] on div "[GEOGRAPHIC_DATA] - Krông Pa ([GEOGRAPHIC_DATA])" at bounding box center [120, 79] width 149 height 11
type input "[DATE]"
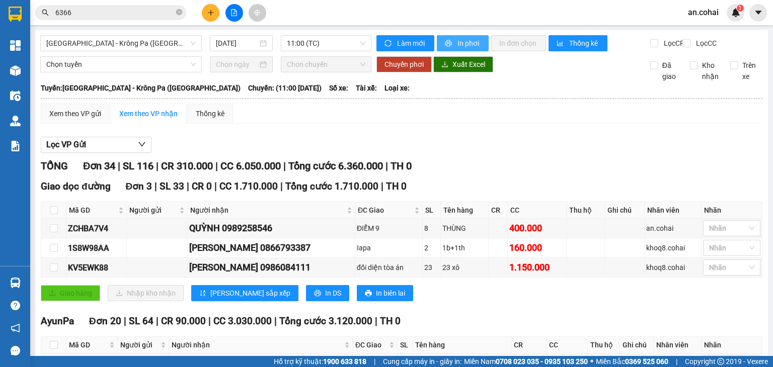
click at [464, 45] on span "In phơi" at bounding box center [468, 43] width 23 height 11
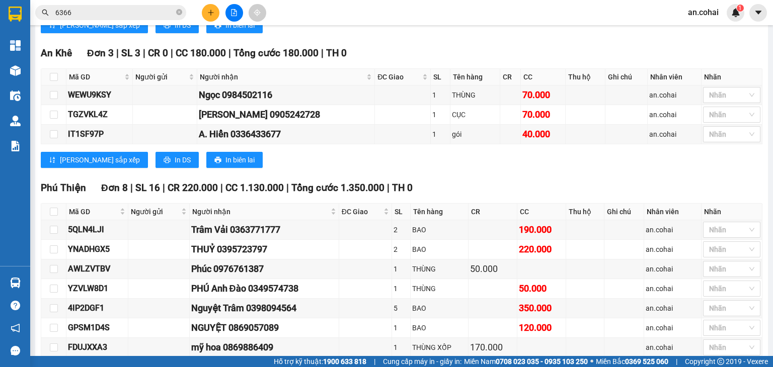
scroll to position [807, 0]
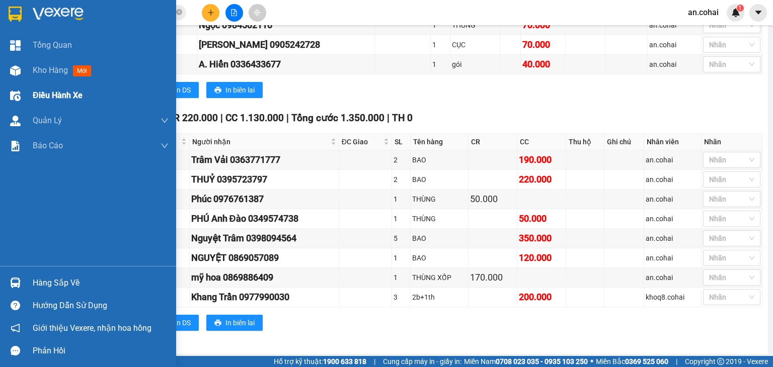
click at [58, 84] on div "Điều hành xe" at bounding box center [101, 95] width 136 height 25
